Goal: Find specific page/section: Find specific page/section

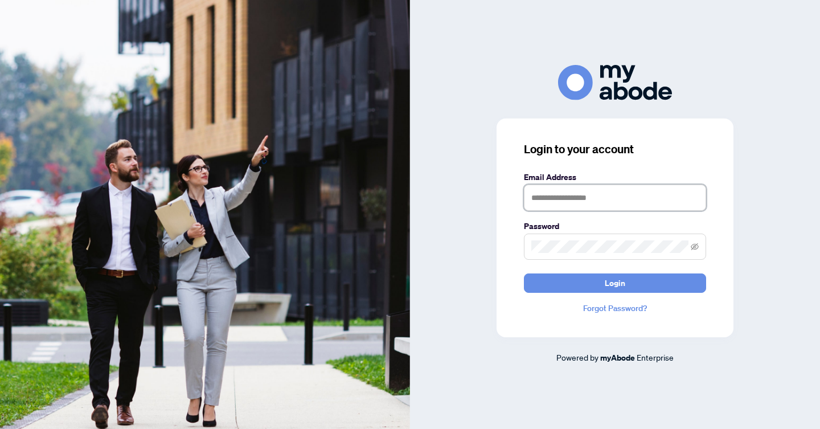
click at [590, 196] on input "text" at bounding box center [615, 198] width 182 height 26
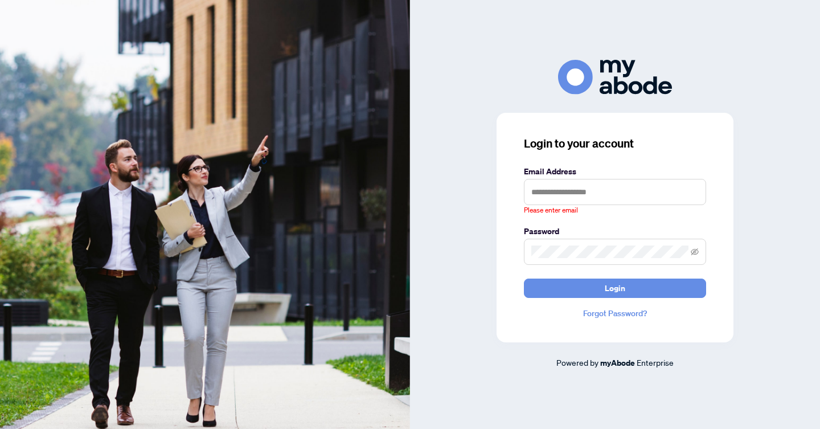
click at [685, 202] on div "Please enter email" at bounding box center [615, 197] width 182 height 37
click at [524, 216] on nordpass-icon at bounding box center [524, 216] width 0 height 0
click at [0, 428] on nordpass-autofill-portal at bounding box center [0, 429] width 0 height 0
type input "**********"
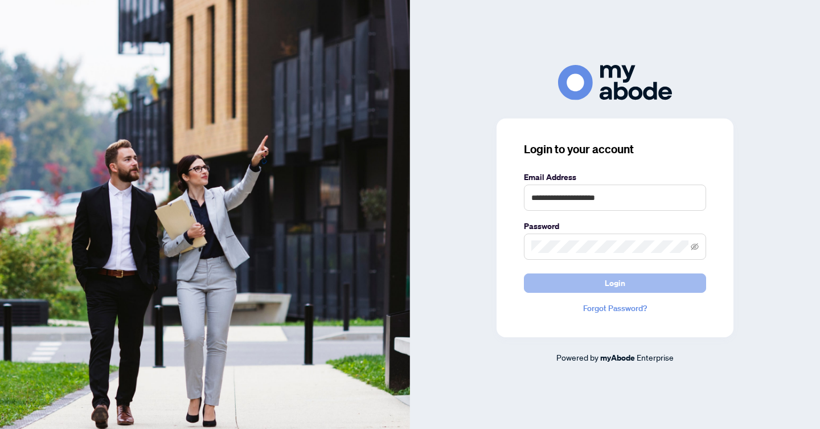
click at [608, 289] on span "Login" at bounding box center [615, 283] width 21 height 18
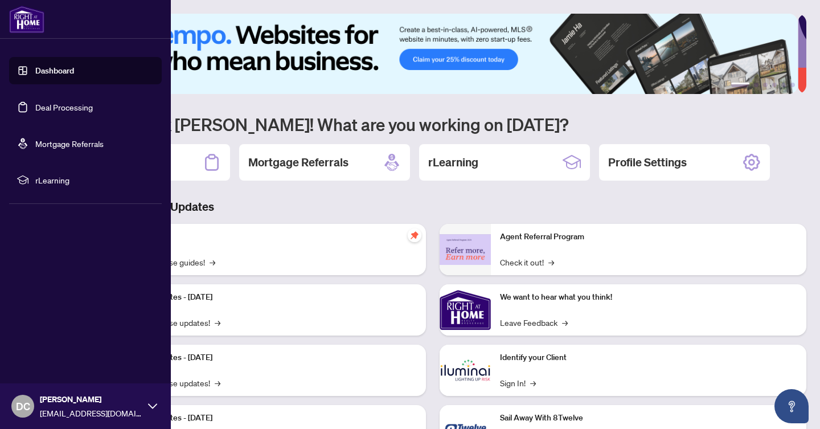
click at [55, 108] on link "Deal Processing" at bounding box center [64, 107] width 58 height 10
